Goal: Task Accomplishment & Management: Complete application form

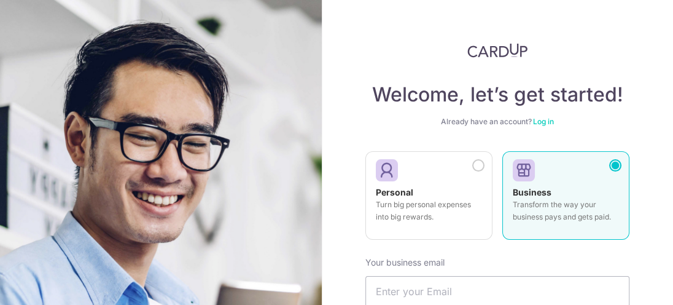
click at [663, 173] on div "Welcome, let’s get started! Already have an account? Log in Personal Turn big p…" at bounding box center [497, 152] width 351 height 305
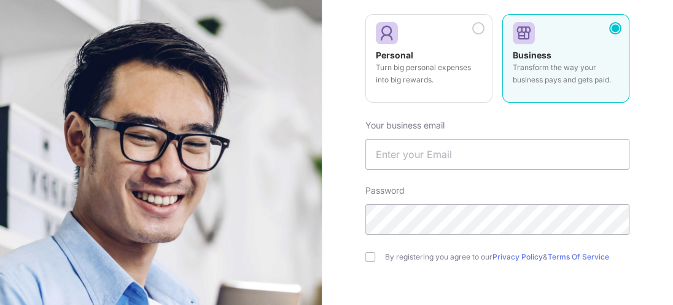
scroll to position [140, 0]
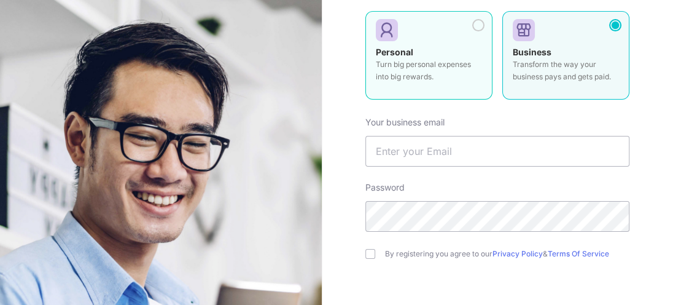
click at [475, 21] on div at bounding box center [478, 25] width 12 height 12
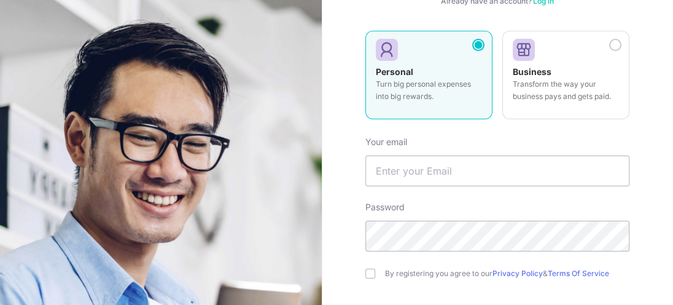
scroll to position [151, 0]
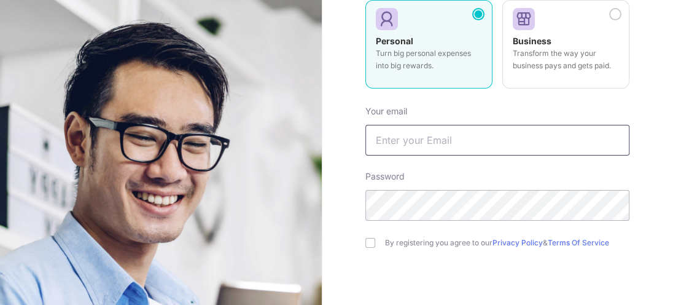
click at [383, 141] on input "text" at bounding box center [498, 140] width 264 height 31
type input "[EMAIL_ADDRESS][DOMAIN_NAME]"
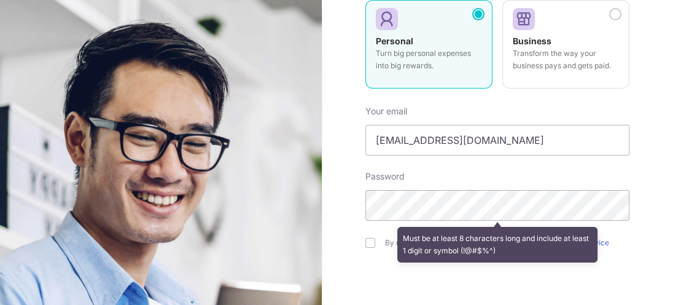
click at [331, 197] on div "Welcome, let’s get started! Already have an account? Log in Personal Turn big p…" at bounding box center [497, 152] width 351 height 305
click at [414, 261] on div "Must be at least 8 characters long and include at least 1 digit or symbol (!@#$…" at bounding box center [497, 245] width 201 height 36
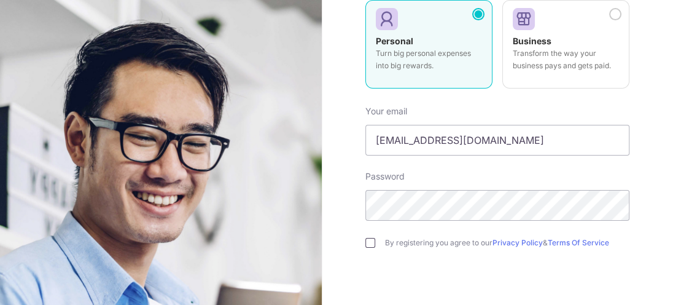
click at [370, 240] on input "checkbox" at bounding box center [371, 243] width 10 height 10
checkbox input "true"
drag, startPoint x: 671, startPoint y: 246, endPoint x: 382, endPoint y: 262, distance: 289.8
click at [382, 262] on form "Your email leepayhiang@hotmail.com Password By registering you agree to our Pri…" at bounding box center [498, 231] width 264 height 270
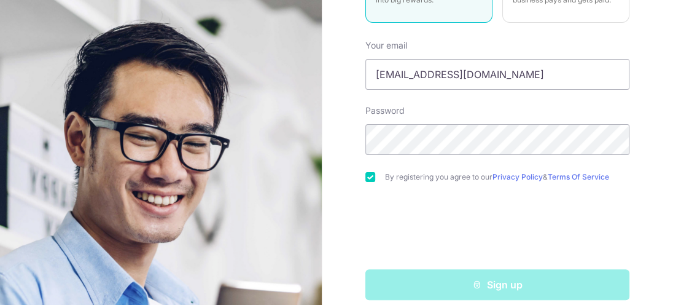
scroll to position [231, 0]
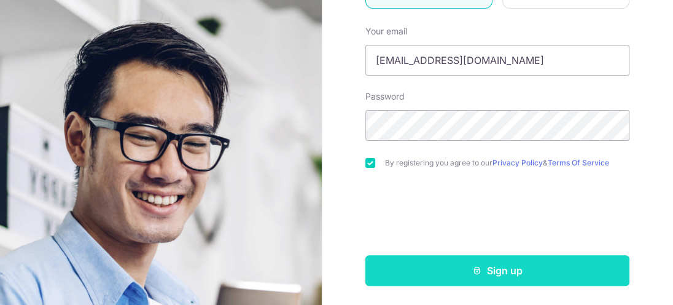
click at [493, 270] on button "Sign up" at bounding box center [498, 270] width 264 height 31
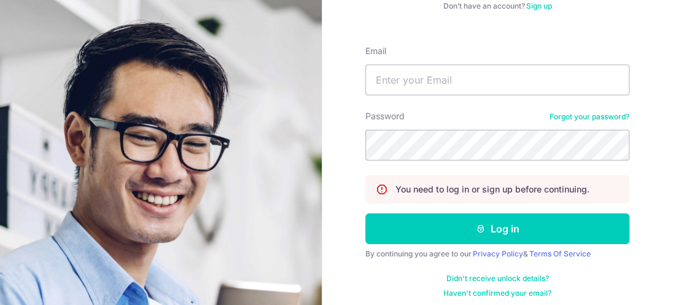
scroll to position [117, 0]
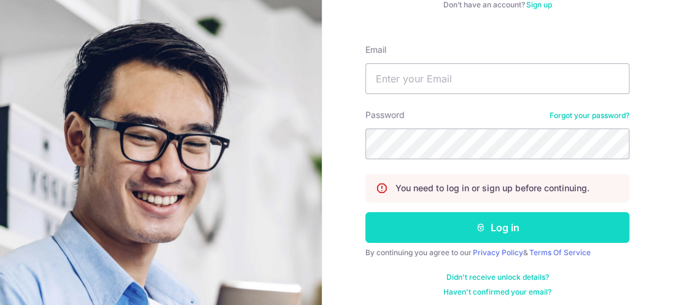
click at [502, 233] on button "Log in" at bounding box center [498, 227] width 264 height 31
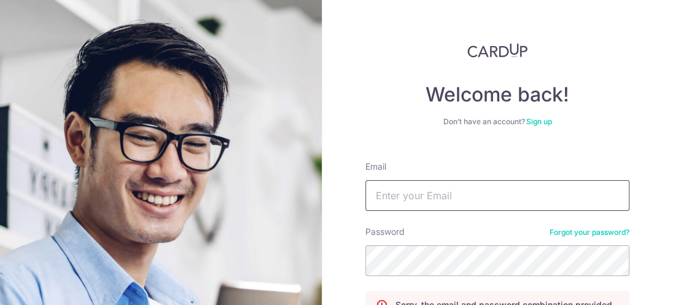
click at [383, 194] on input "Email" at bounding box center [498, 195] width 264 height 31
type input "[EMAIL_ADDRESS][DOMAIN_NAME]"
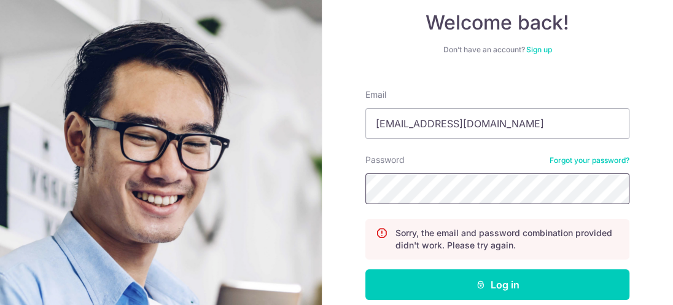
scroll to position [83, 0]
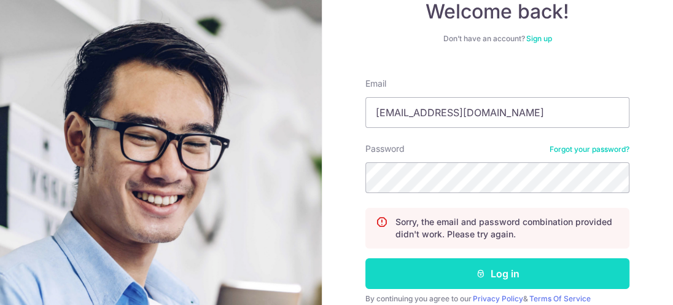
click at [501, 269] on button "Log in" at bounding box center [498, 273] width 264 height 31
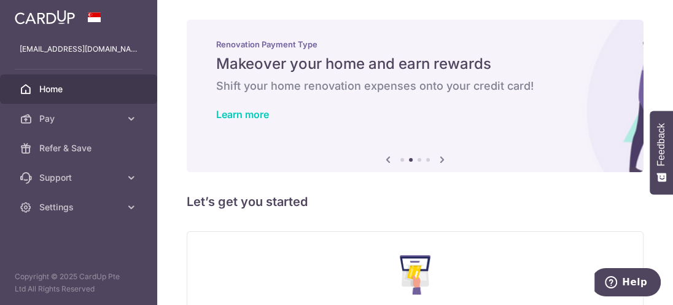
click at [664, 36] on div "× Pause Schedule Pause all future payments in this series Pause just this one p…" at bounding box center [415, 152] width 516 height 305
click at [657, 59] on div "× Pause Schedule Pause all future payments in this series Pause just this one p…" at bounding box center [415, 152] width 516 height 305
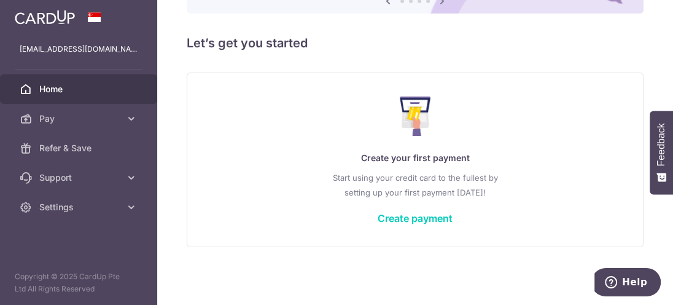
scroll to position [152, 0]
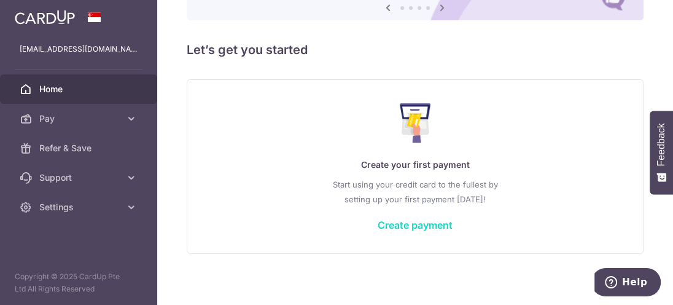
click at [415, 222] on link "Create payment" at bounding box center [415, 225] width 75 height 12
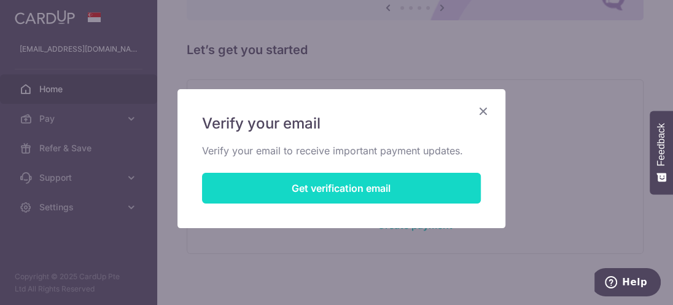
click at [321, 191] on button "Get verification email" at bounding box center [341, 188] width 279 height 31
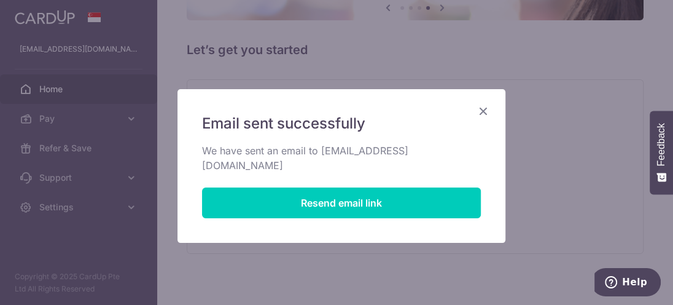
click at [622, 113] on div "Email sent successfully We have sent an email to leepayhiang@hotmail.com Resend…" at bounding box center [336, 152] width 673 height 305
click at [476, 112] on icon "Close" at bounding box center [483, 110] width 15 height 15
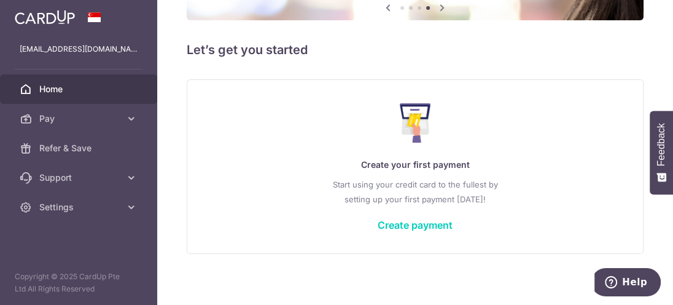
click at [603, 50] on h5 "Let’s get you started" at bounding box center [415, 50] width 457 height 20
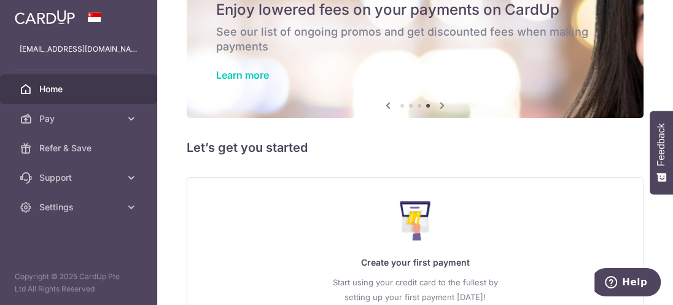
scroll to position [0, 0]
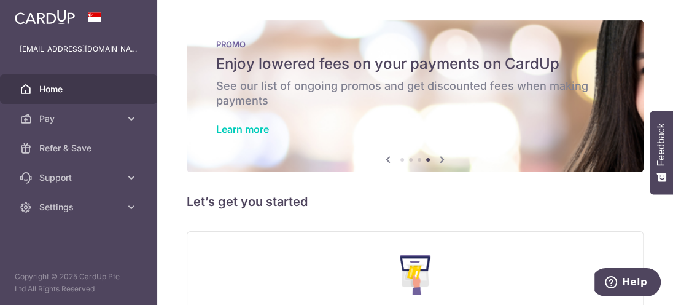
click at [267, 206] on h5 "Let’s get you started" at bounding box center [415, 202] width 457 height 20
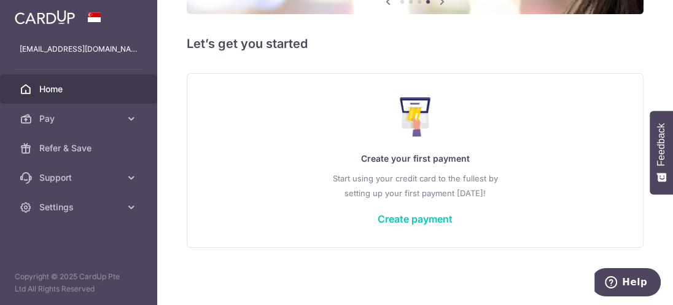
scroll to position [158, 0]
click at [434, 216] on link "Create payment" at bounding box center [415, 218] width 75 height 12
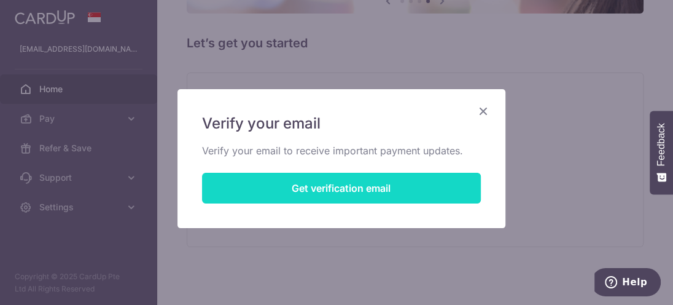
click at [366, 186] on button "Get verification email" at bounding box center [341, 188] width 279 height 31
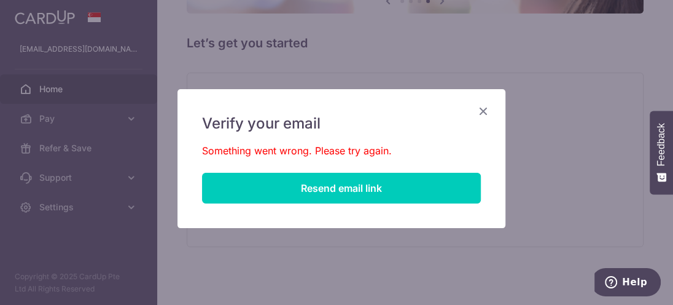
click at [484, 111] on icon "Close" at bounding box center [483, 110] width 15 height 15
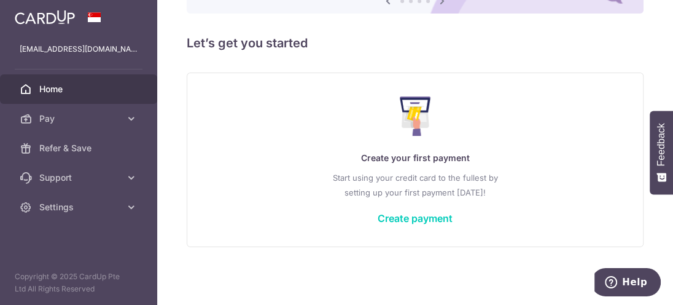
click at [641, 45] on div "× Pause Schedule Pause all future payments in this series Pause just this one p…" at bounding box center [415, 152] width 516 height 305
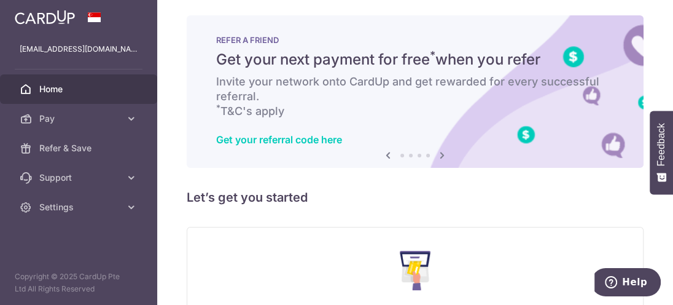
scroll to position [0, 0]
